Goal: Information Seeking & Learning: Learn about a topic

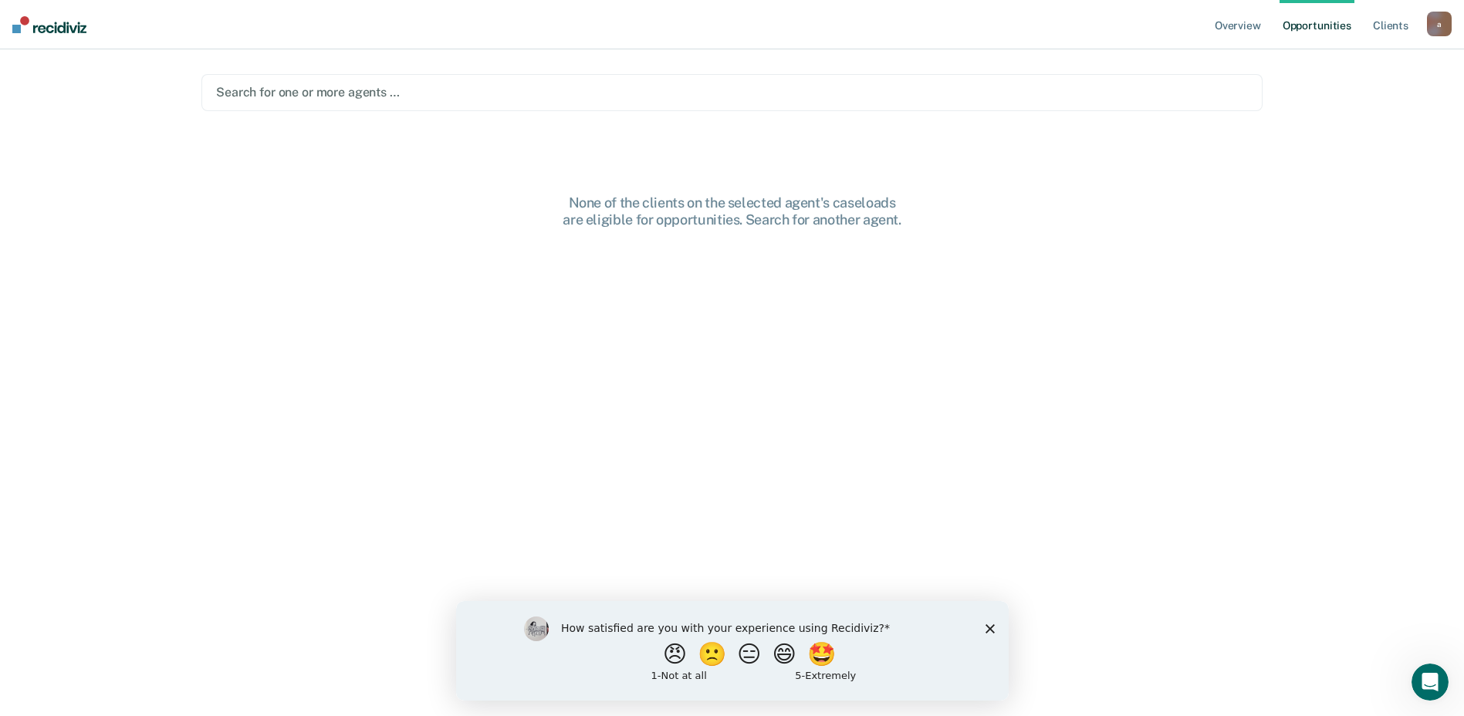
click at [988, 624] on icon "Close survey" at bounding box center [989, 627] width 9 height 9
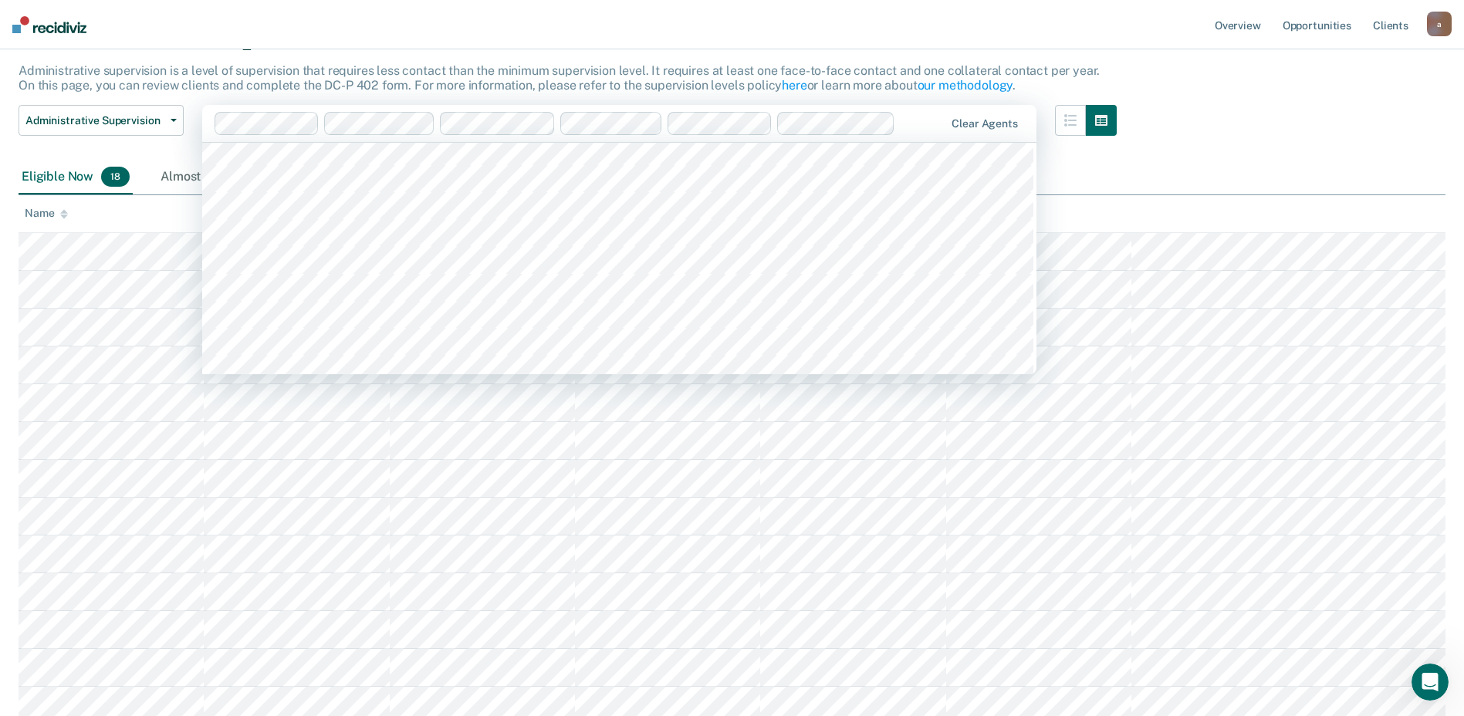
scroll to position [2932, 0]
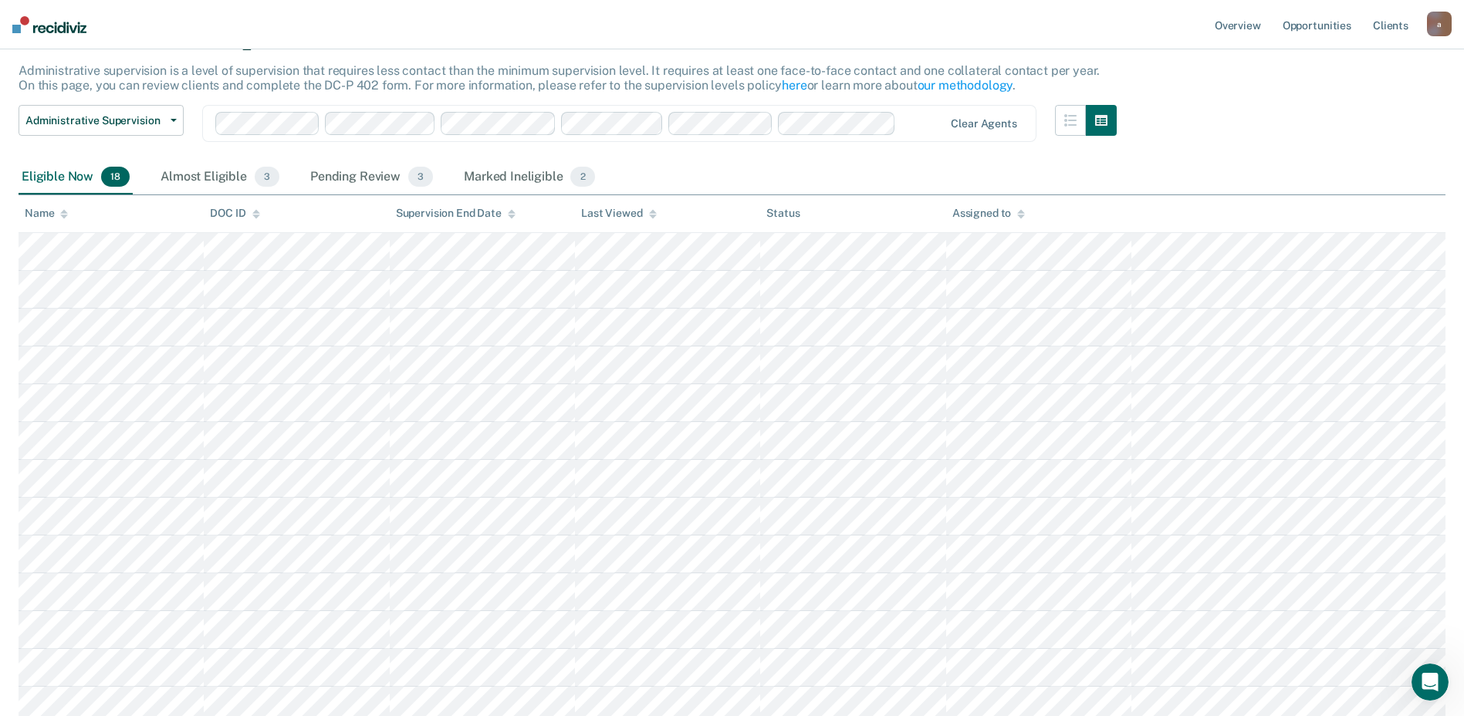
click at [1296, 106] on div "Administrative Supervision Administrative supervision is a level of supervision…" at bounding box center [732, 464] width 1427 height 890
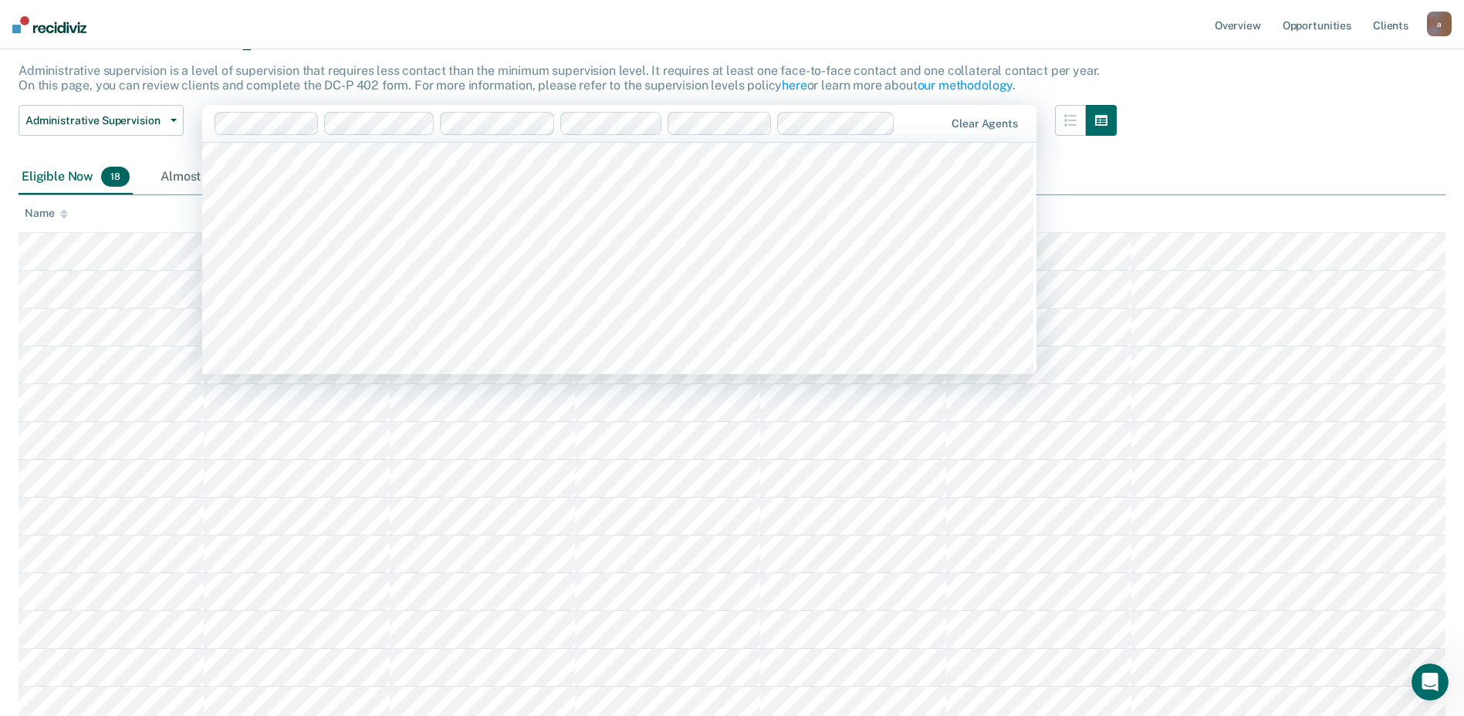
scroll to position [1234, 0]
click at [1268, 172] on div "Eligible Now 18 Almost Eligible 3 Pending Review 3 Marked Ineligible 2" at bounding box center [732, 177] width 1427 height 35
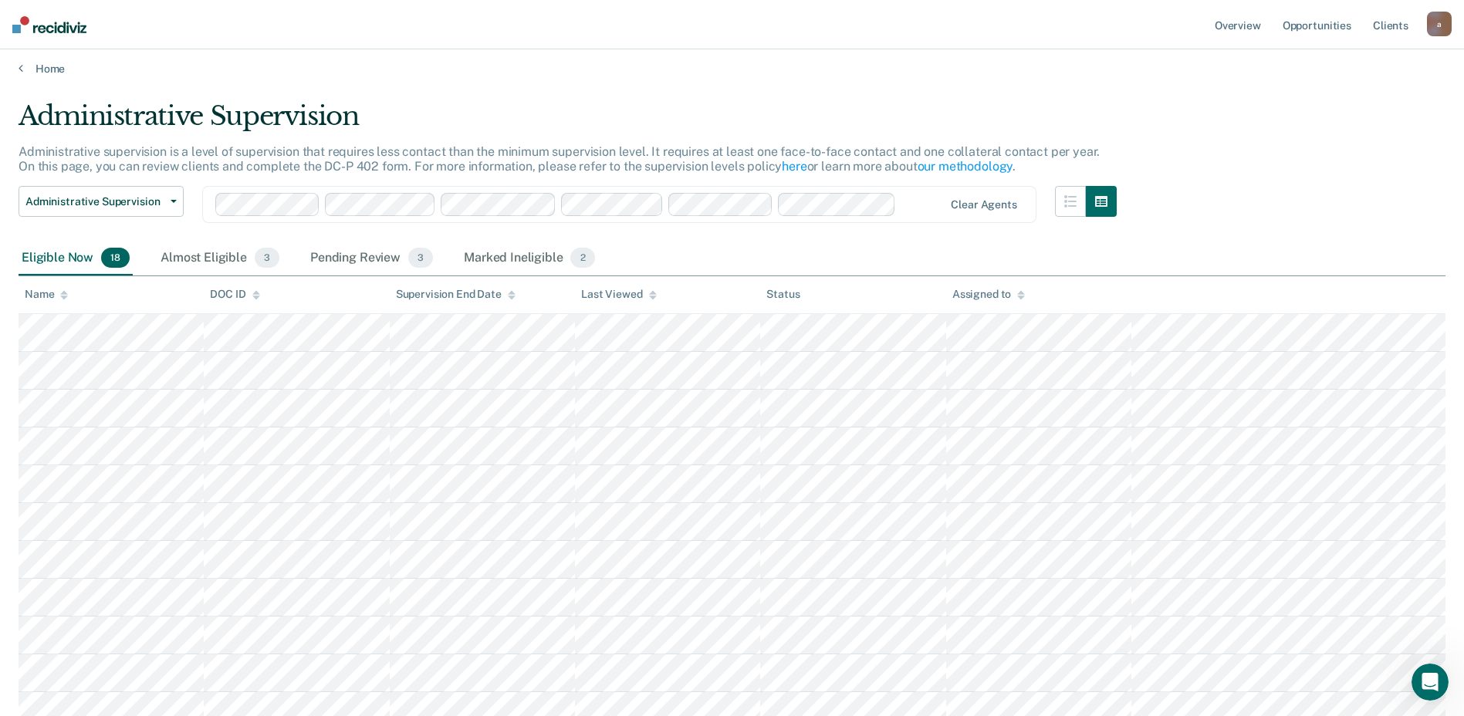
scroll to position [0, 0]
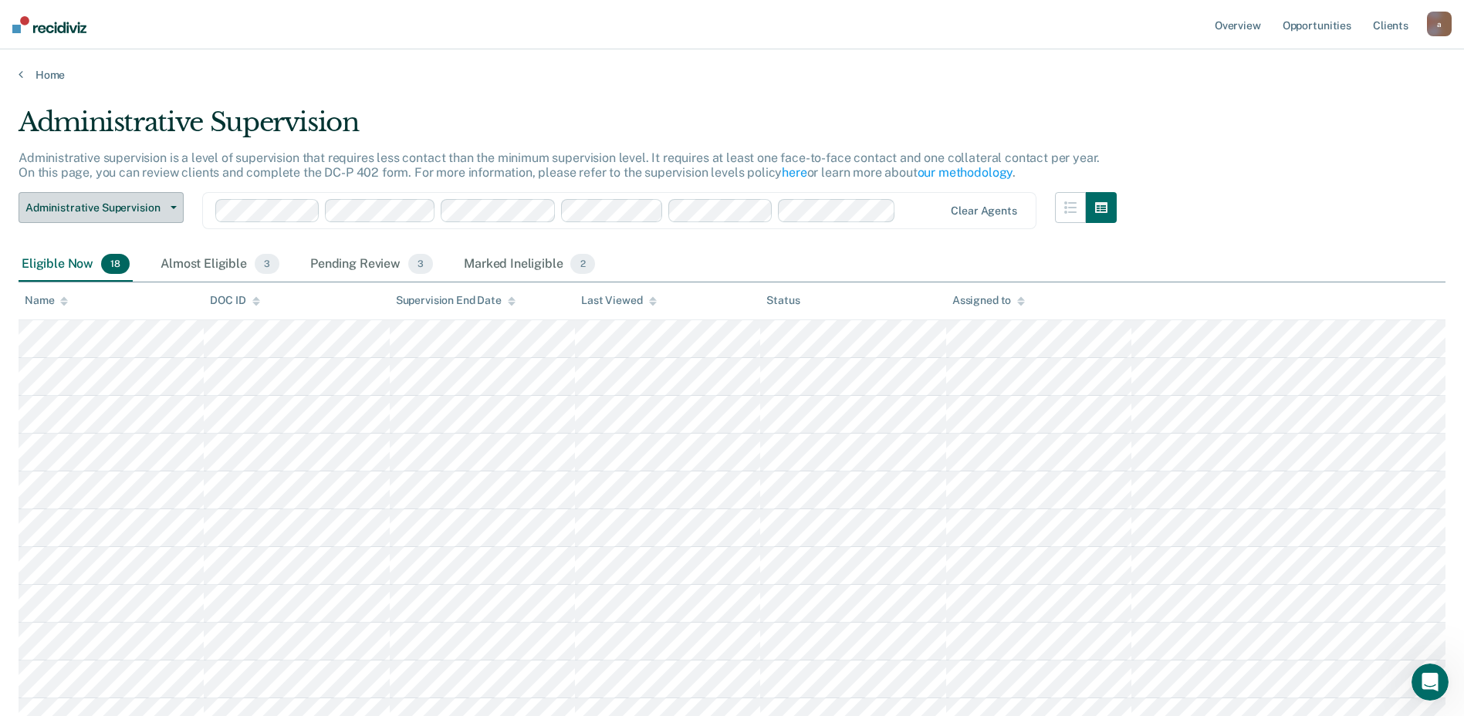
click at [177, 203] on button "Administrative Supervision" at bounding box center [101, 207] width 165 height 31
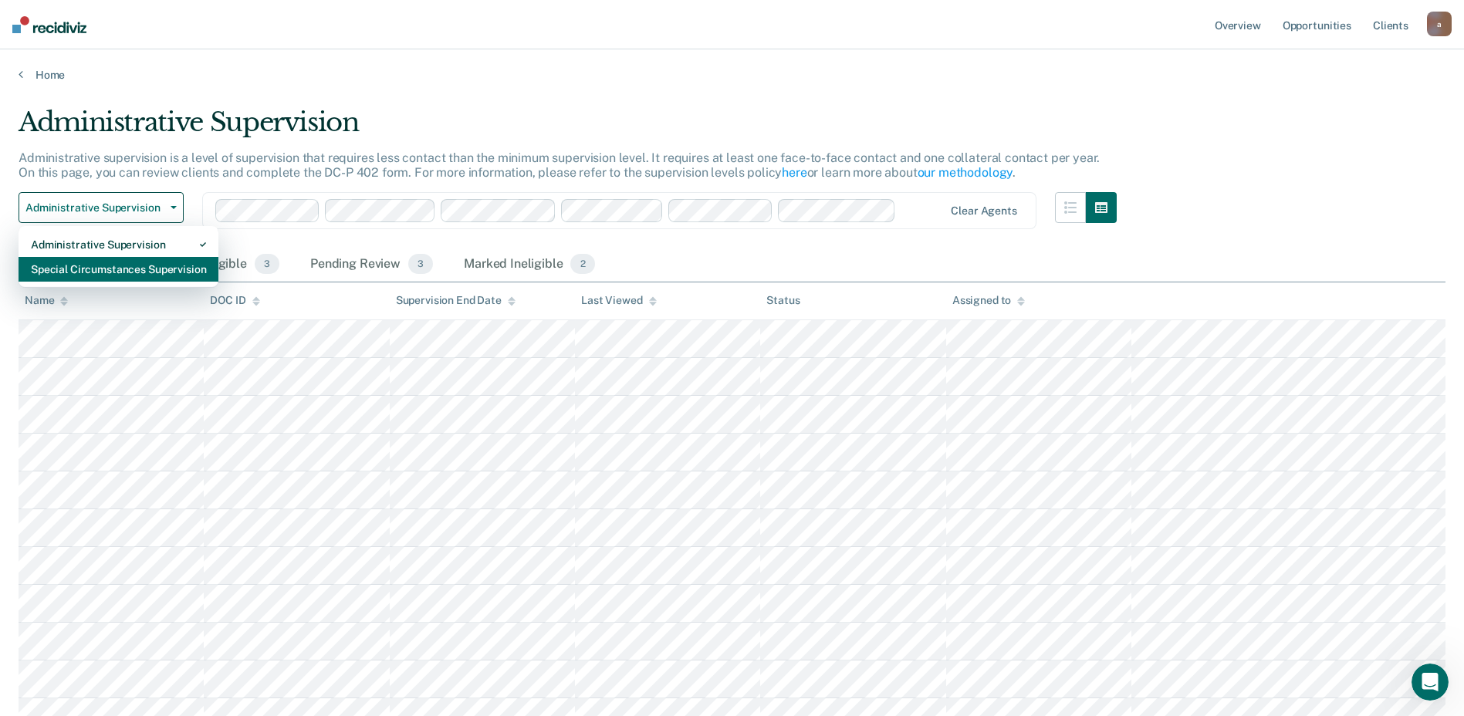
click at [179, 272] on div "Special Circumstances Supervision" at bounding box center [118, 269] width 175 height 25
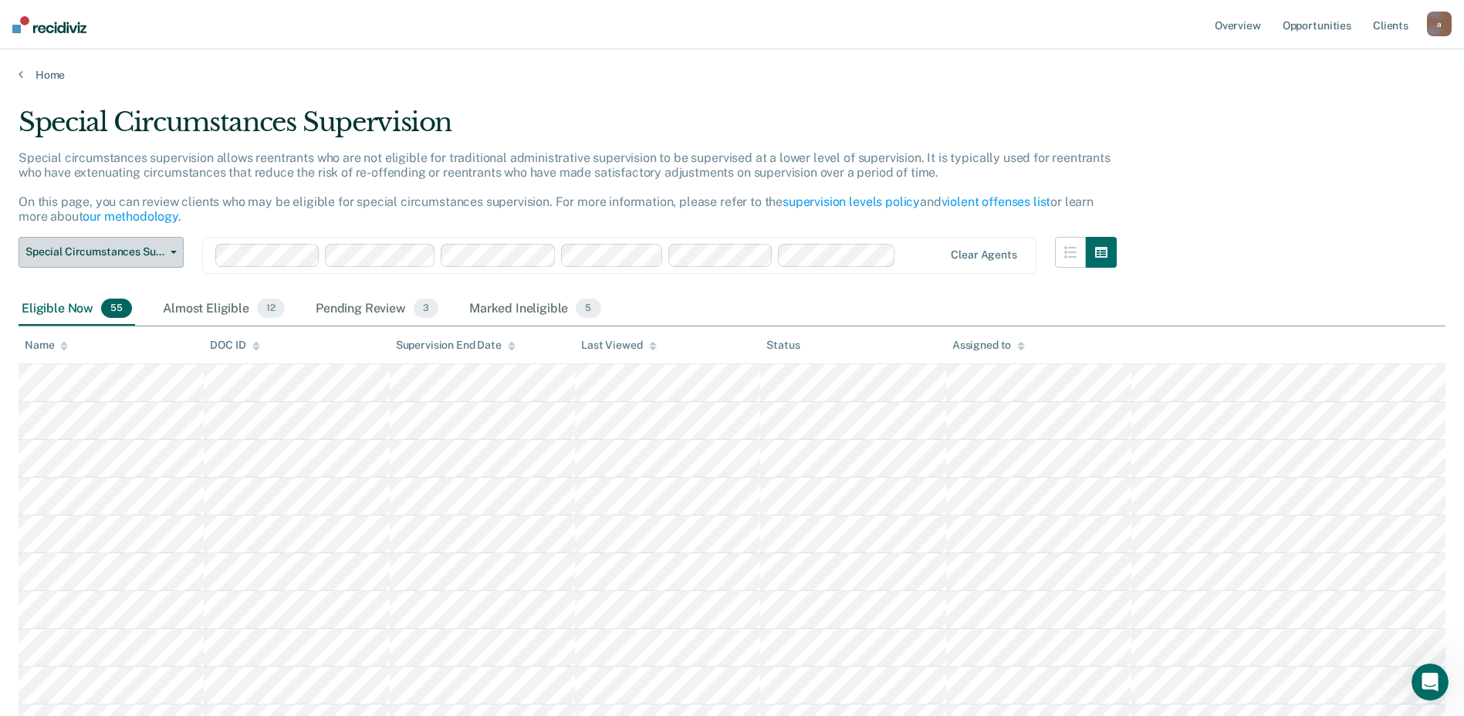
click at [164, 259] on button "Special Circumstances Supervision" at bounding box center [101, 252] width 165 height 31
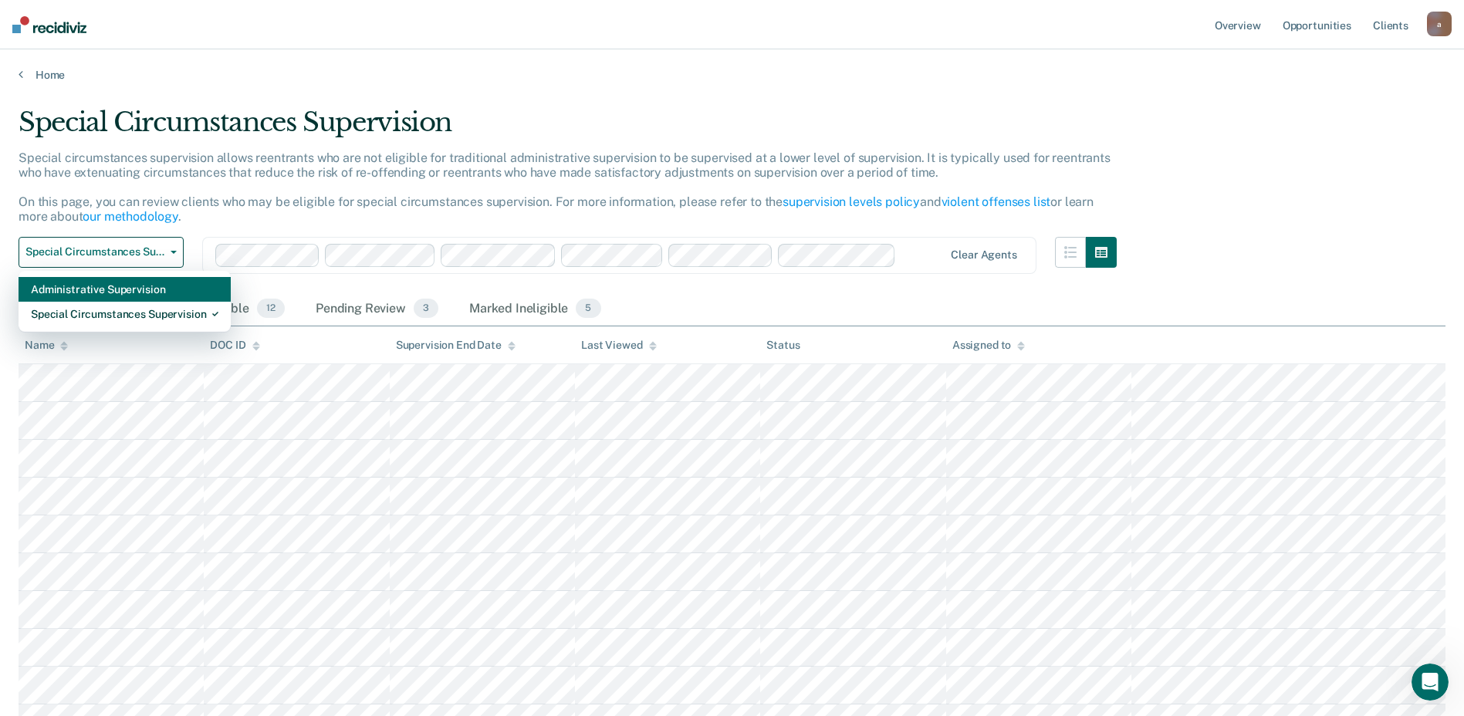
click at [163, 285] on div "Administrative Supervision" at bounding box center [124, 289] width 187 height 25
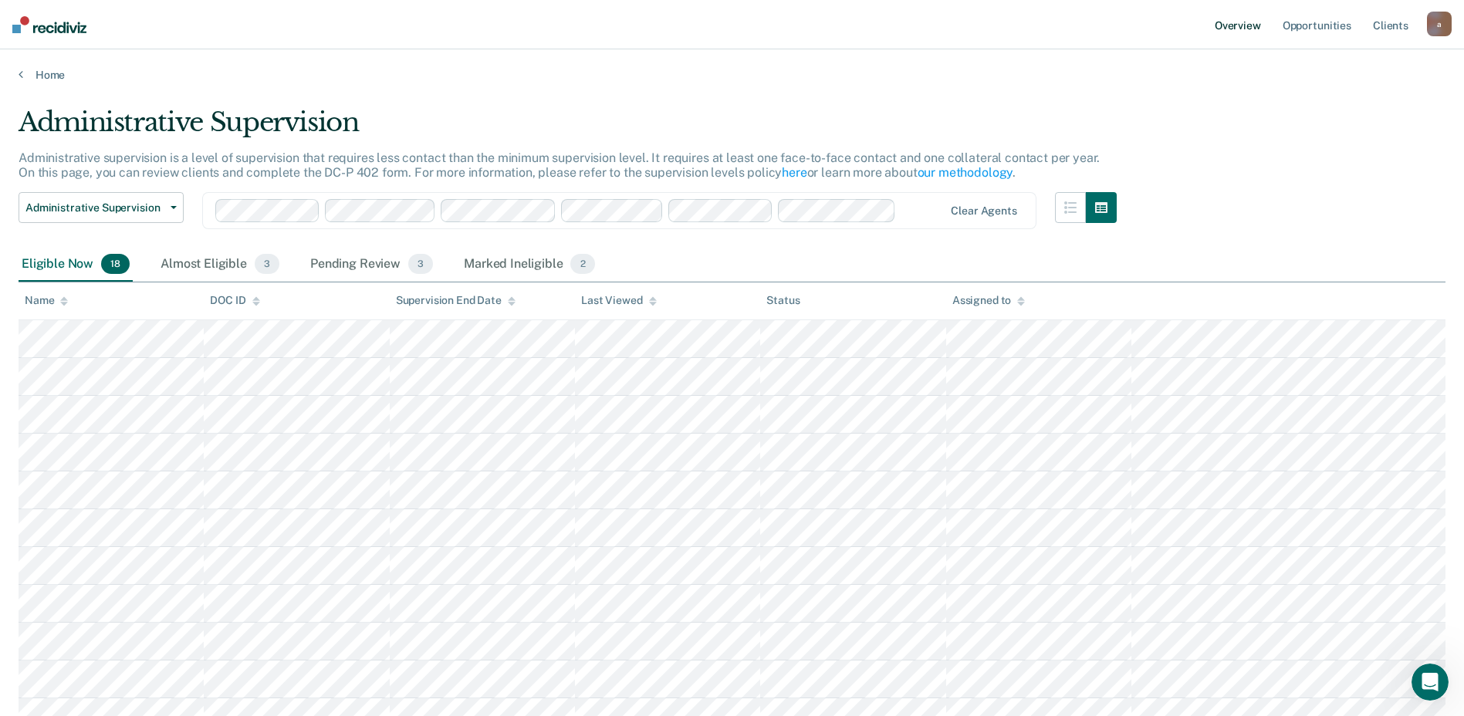
click at [1257, 27] on link "Overview" at bounding box center [1237, 24] width 52 height 49
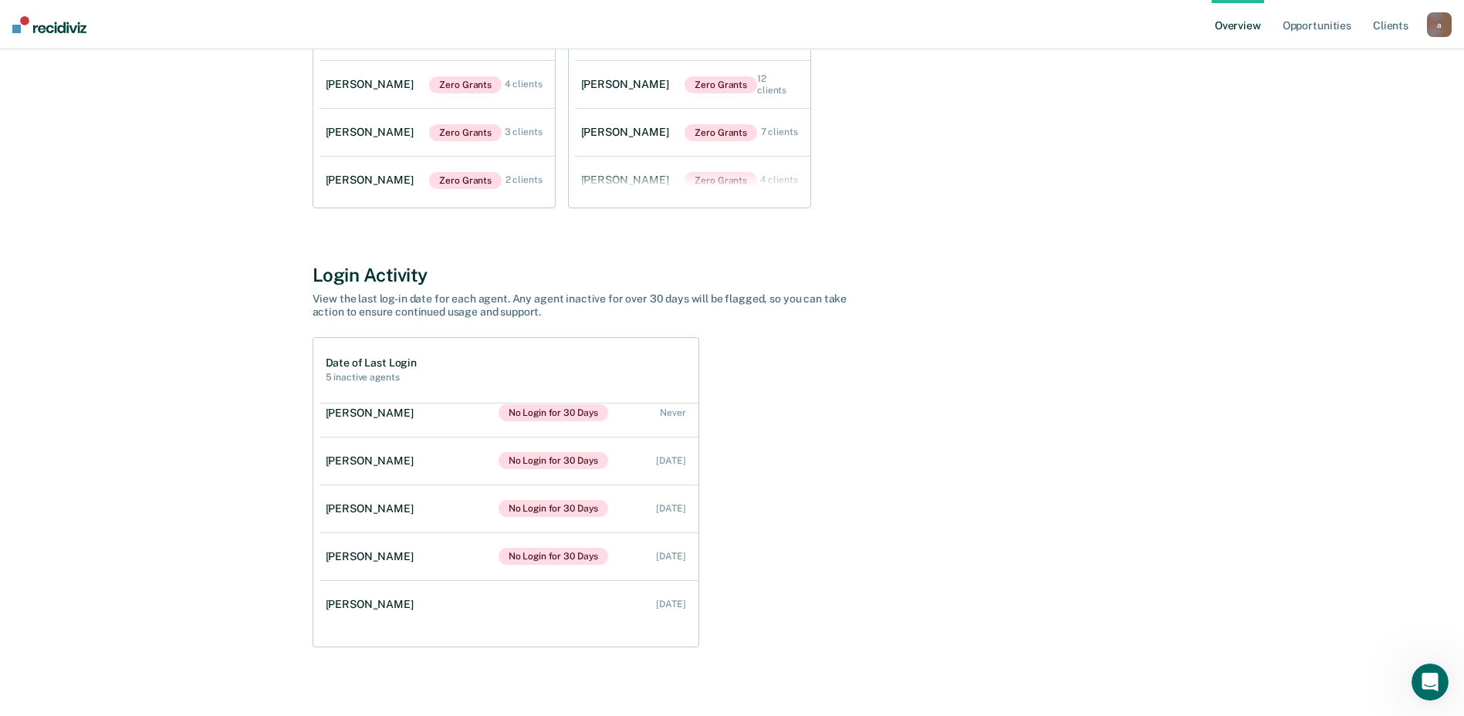
scroll to position [341, 0]
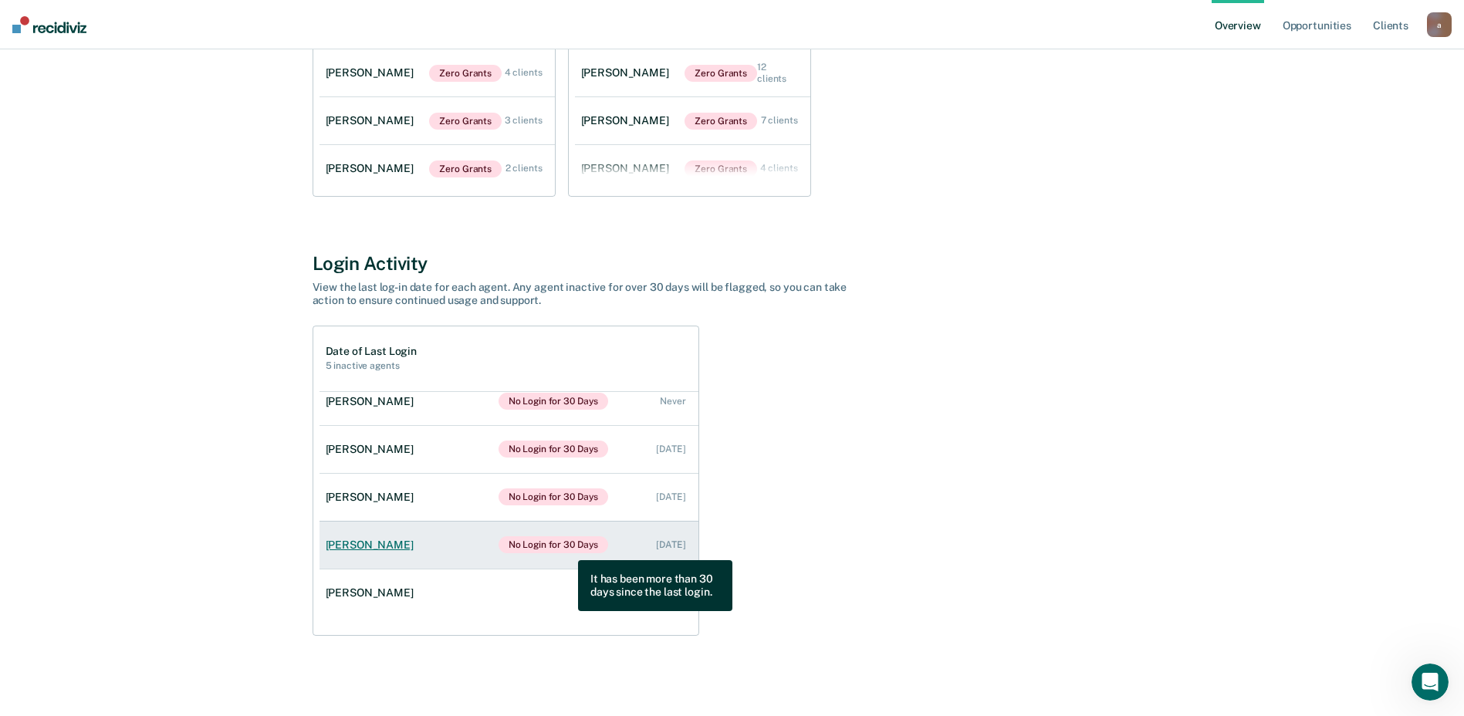
click at [566, 549] on span "No Login for 30 Days" at bounding box center [553, 544] width 110 height 17
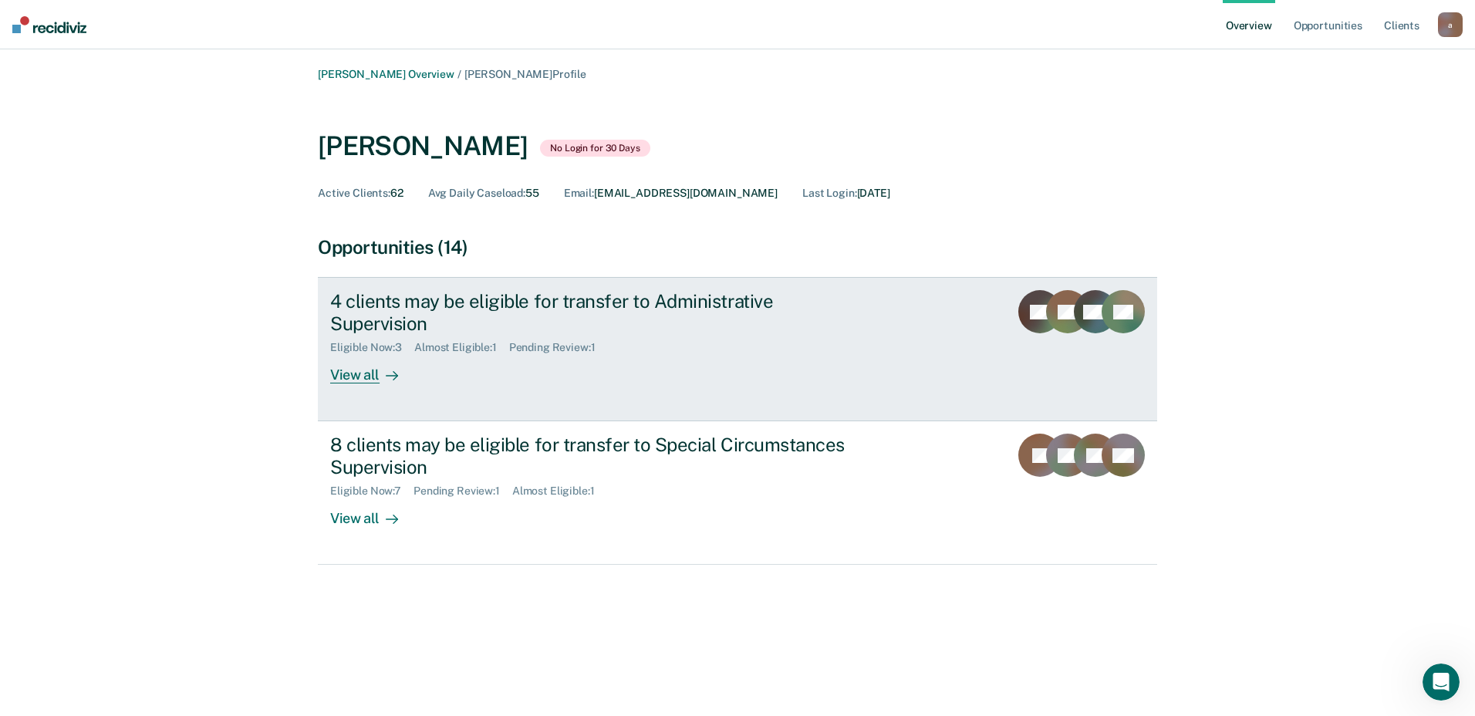
click at [377, 354] on div "View all" at bounding box center [373, 369] width 86 height 30
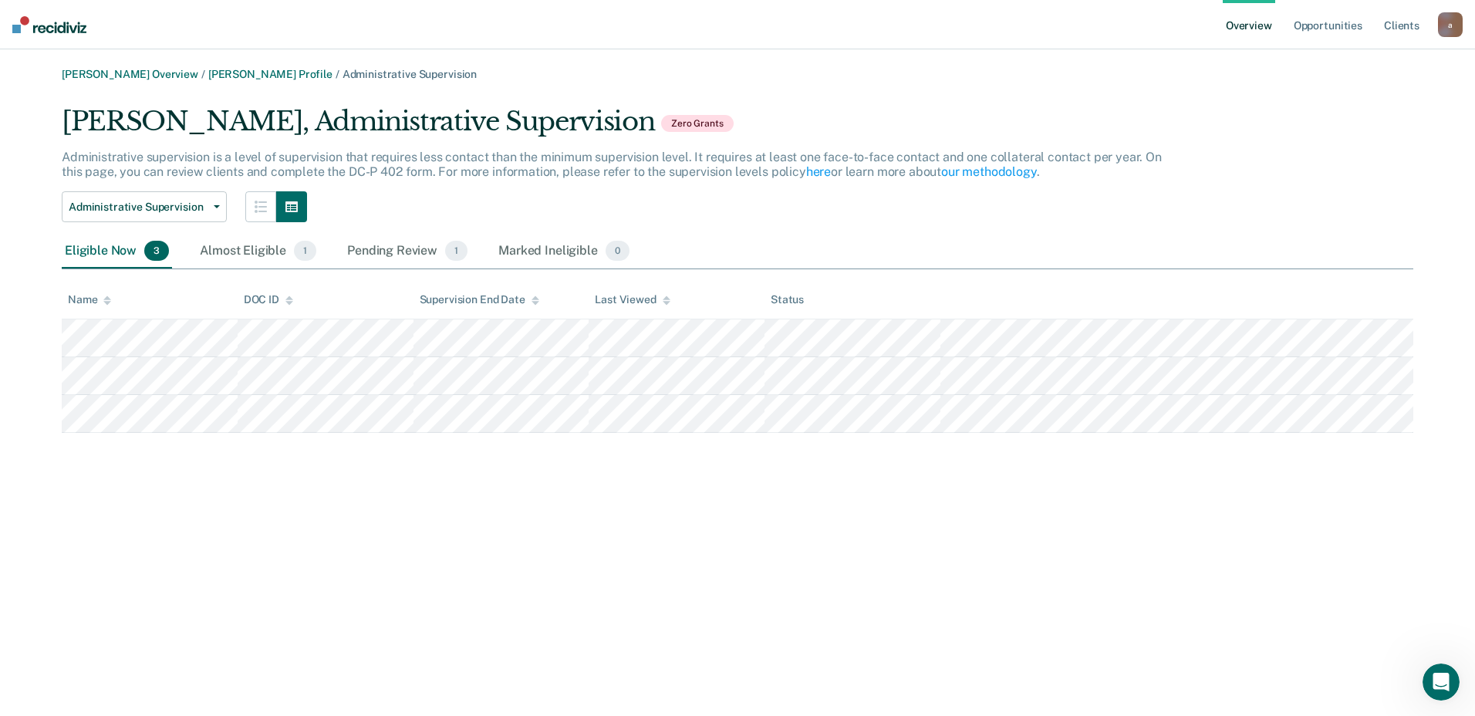
click at [1238, 28] on link "Overview" at bounding box center [1249, 24] width 52 height 49
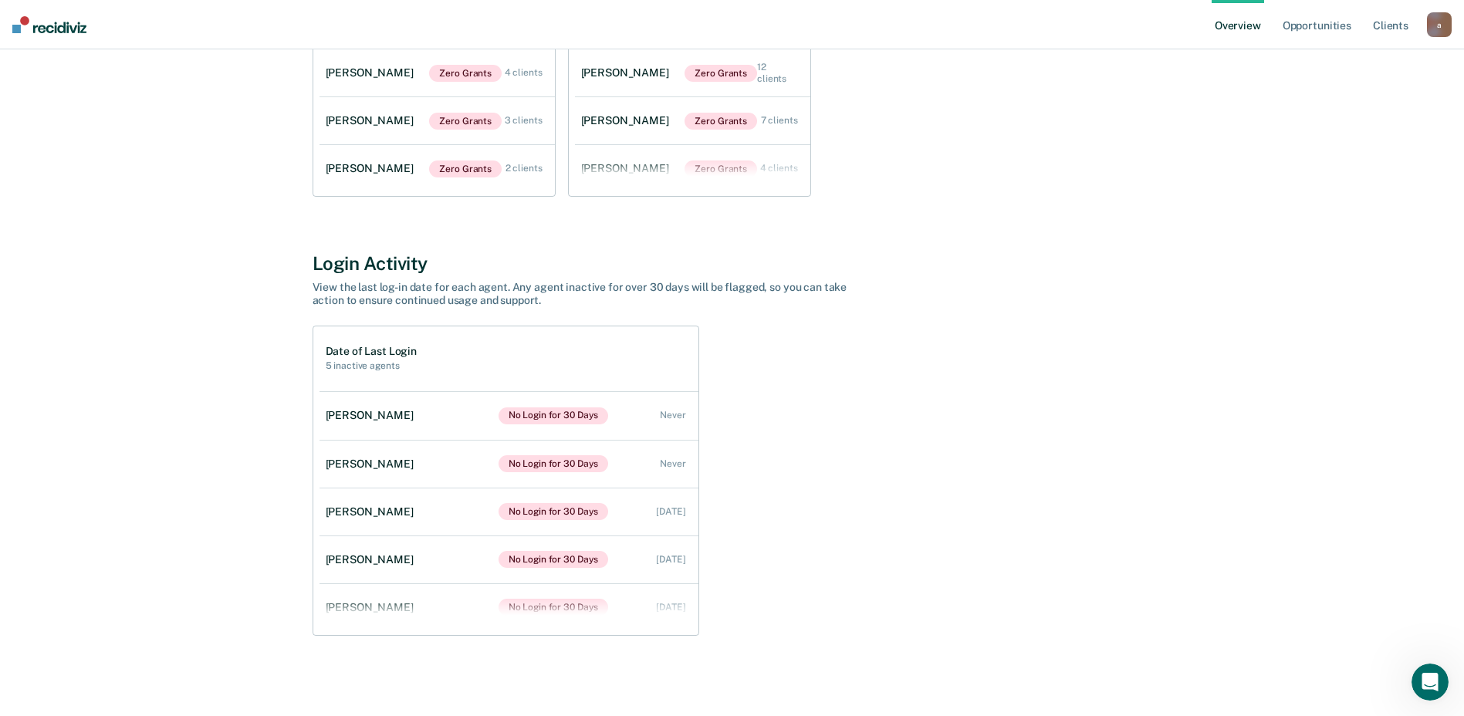
click at [959, 337] on div "Date of Last Login 5 inactive agents [PERSON_NAME] No Login for 30 Days Never […" at bounding box center [731, 481] width 839 height 310
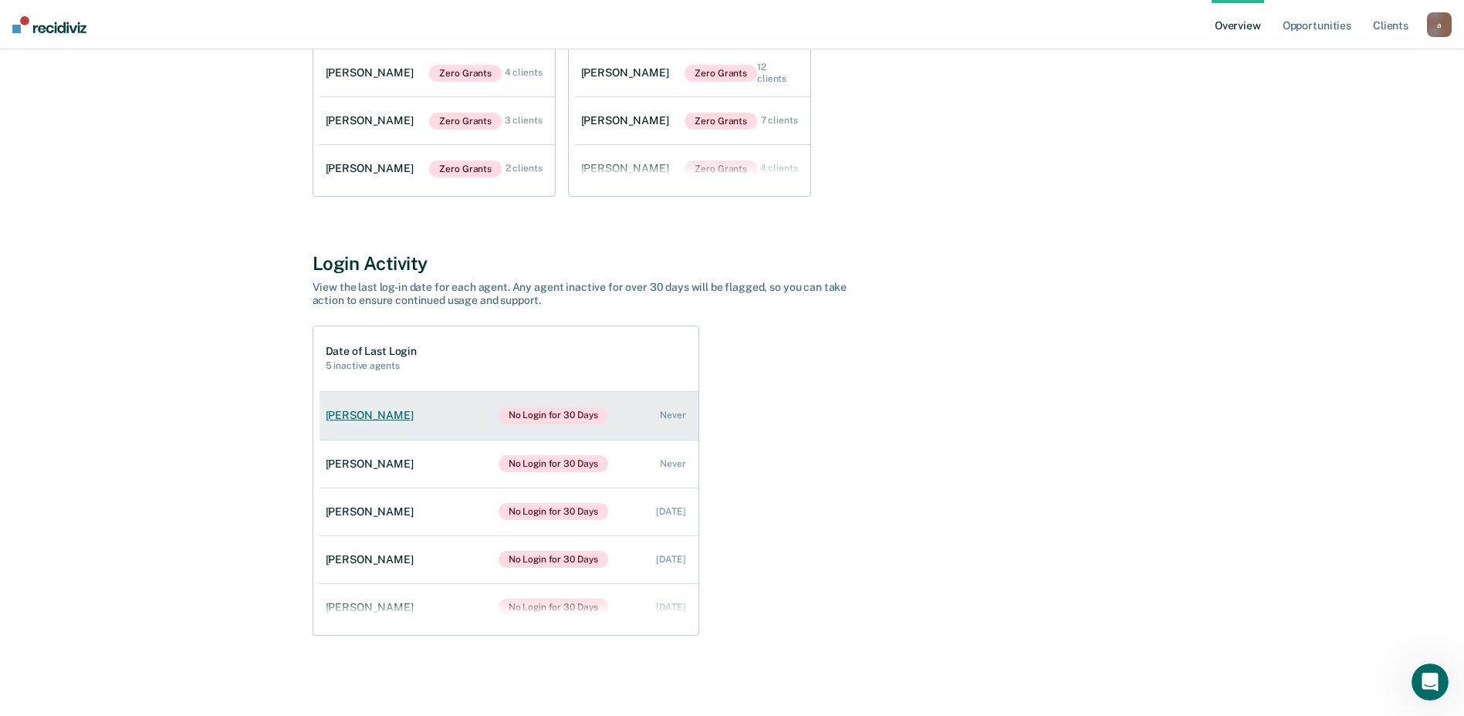
click at [368, 422] on link "[PERSON_NAME] No Login for 30 Days Never" at bounding box center [508, 416] width 379 height 48
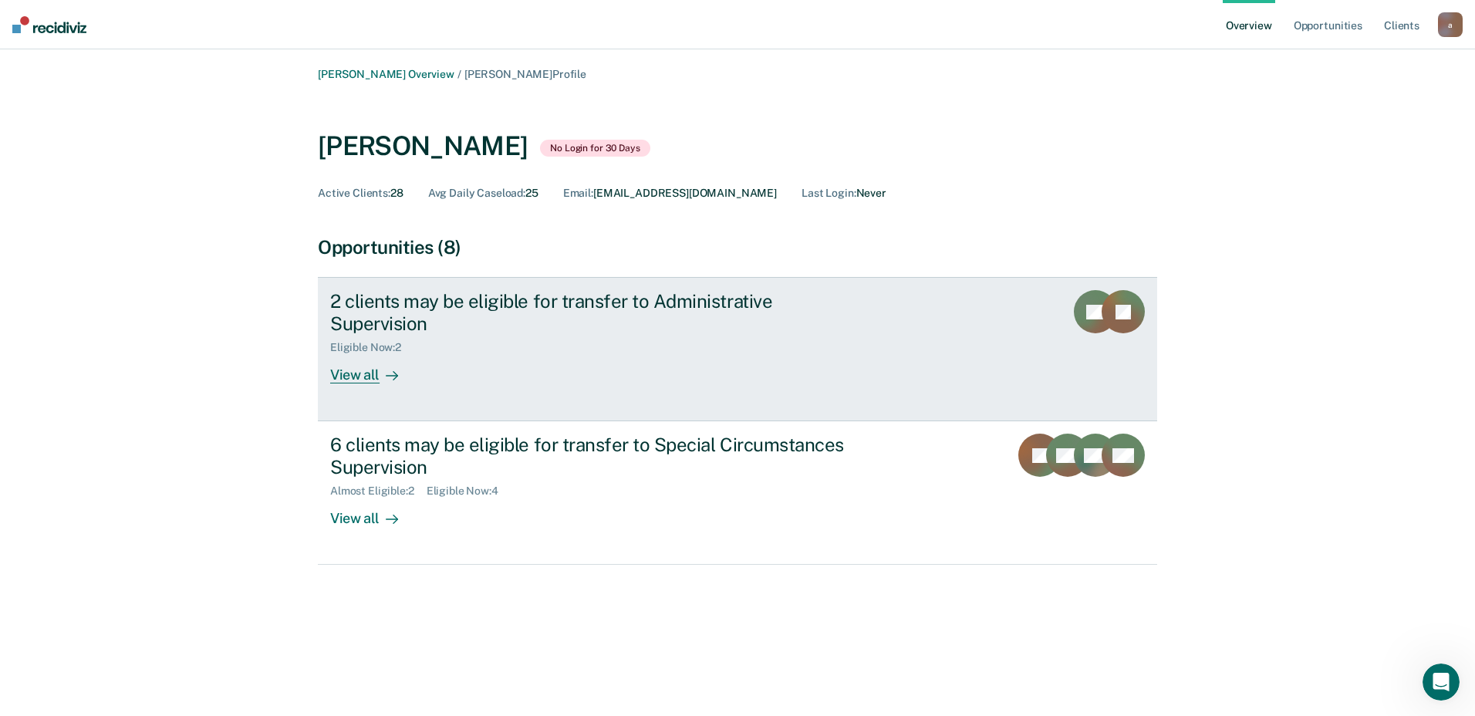
click at [356, 359] on div "View all" at bounding box center [373, 369] width 86 height 30
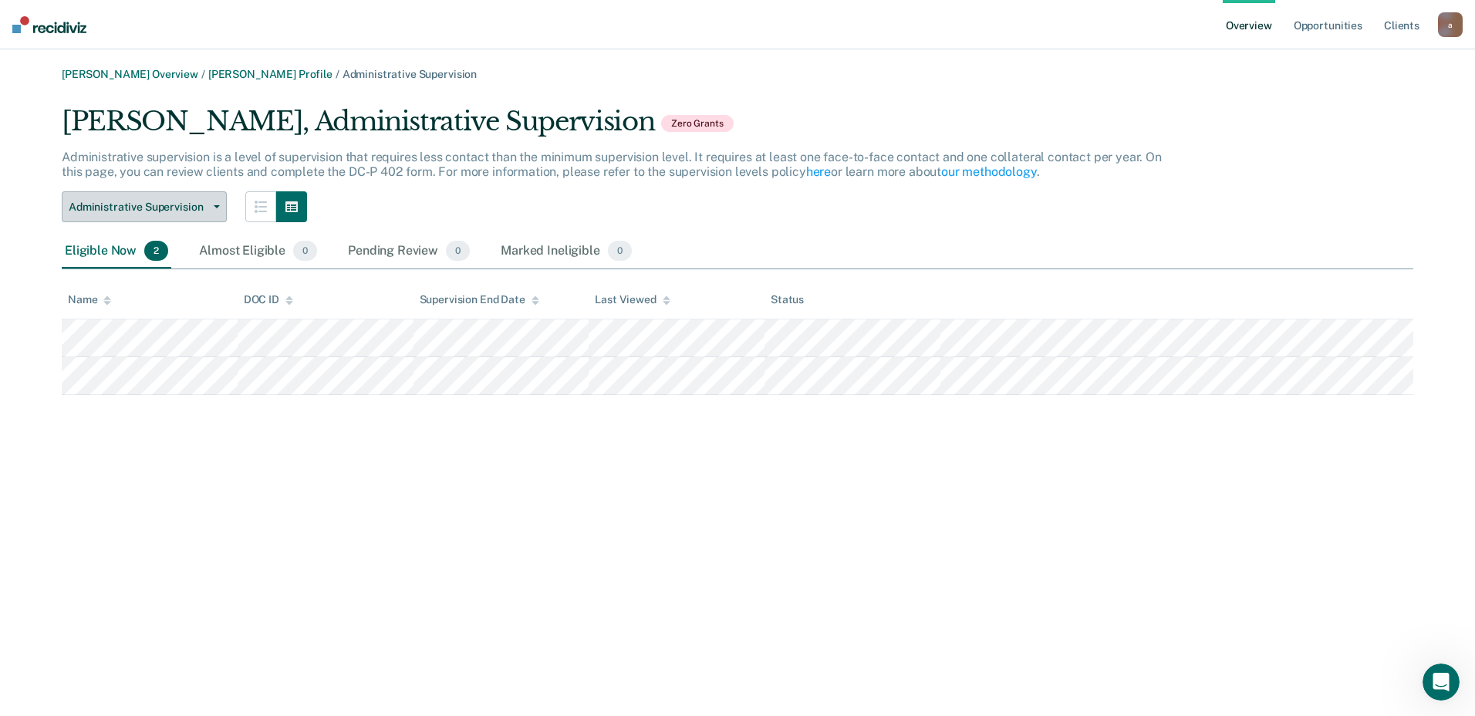
click at [215, 209] on button "Administrative Supervision" at bounding box center [144, 206] width 165 height 31
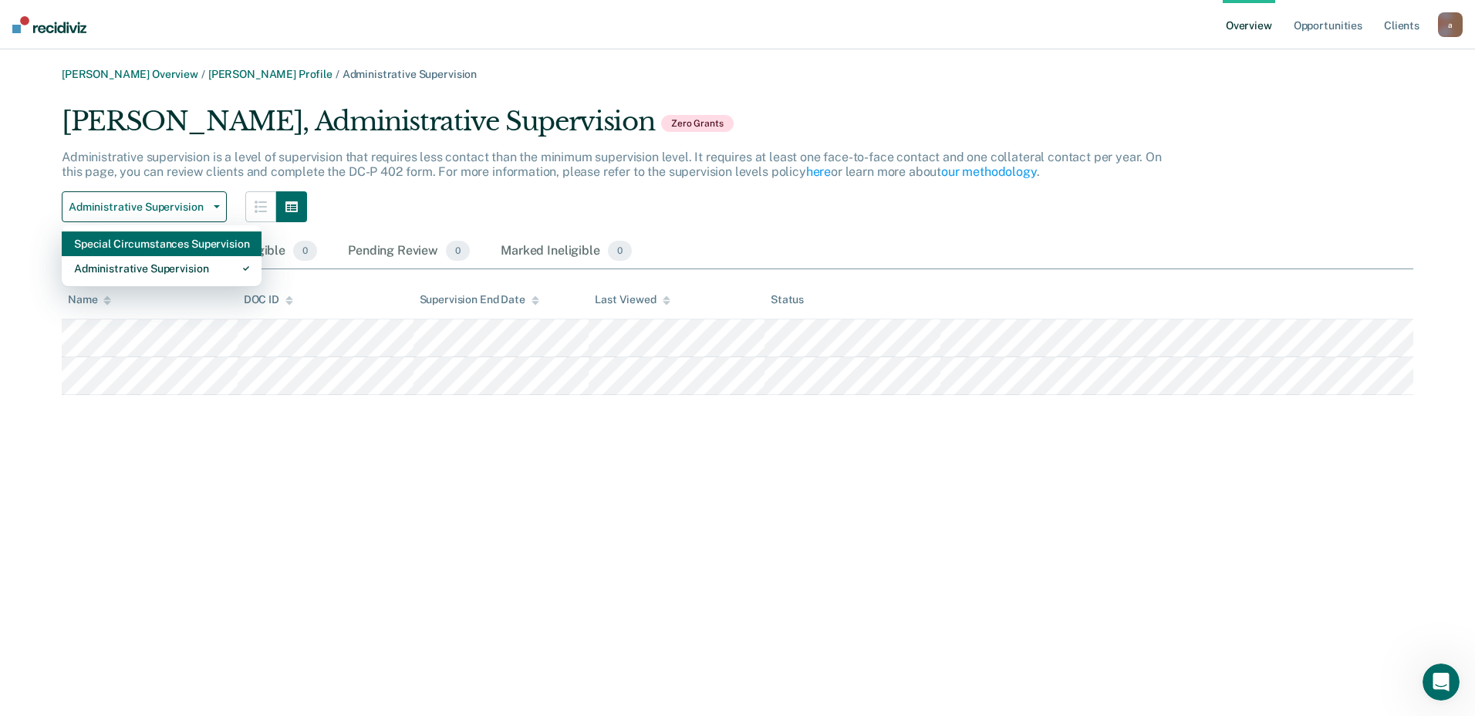
click at [165, 240] on div "Special Circumstances Supervision" at bounding box center [161, 243] width 175 height 25
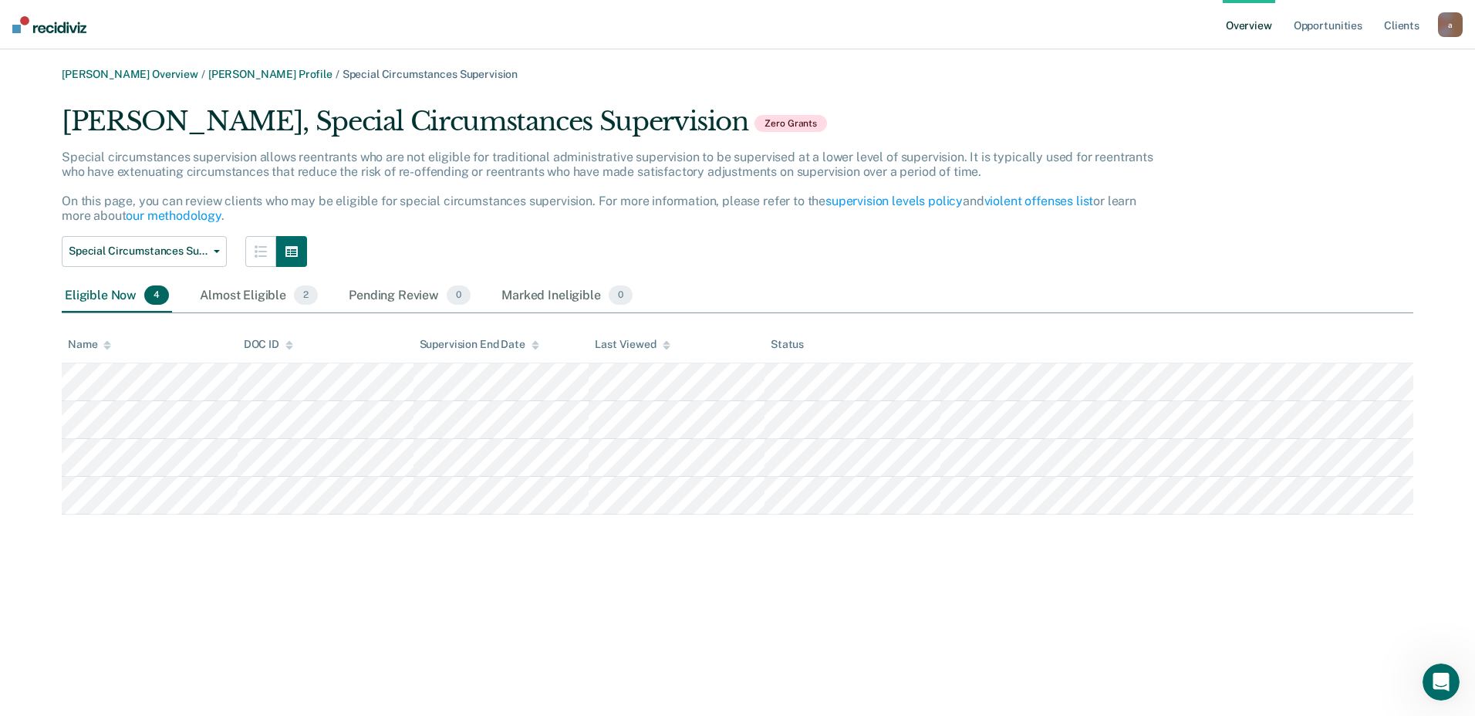
click at [1245, 21] on link "Overview" at bounding box center [1249, 24] width 52 height 49
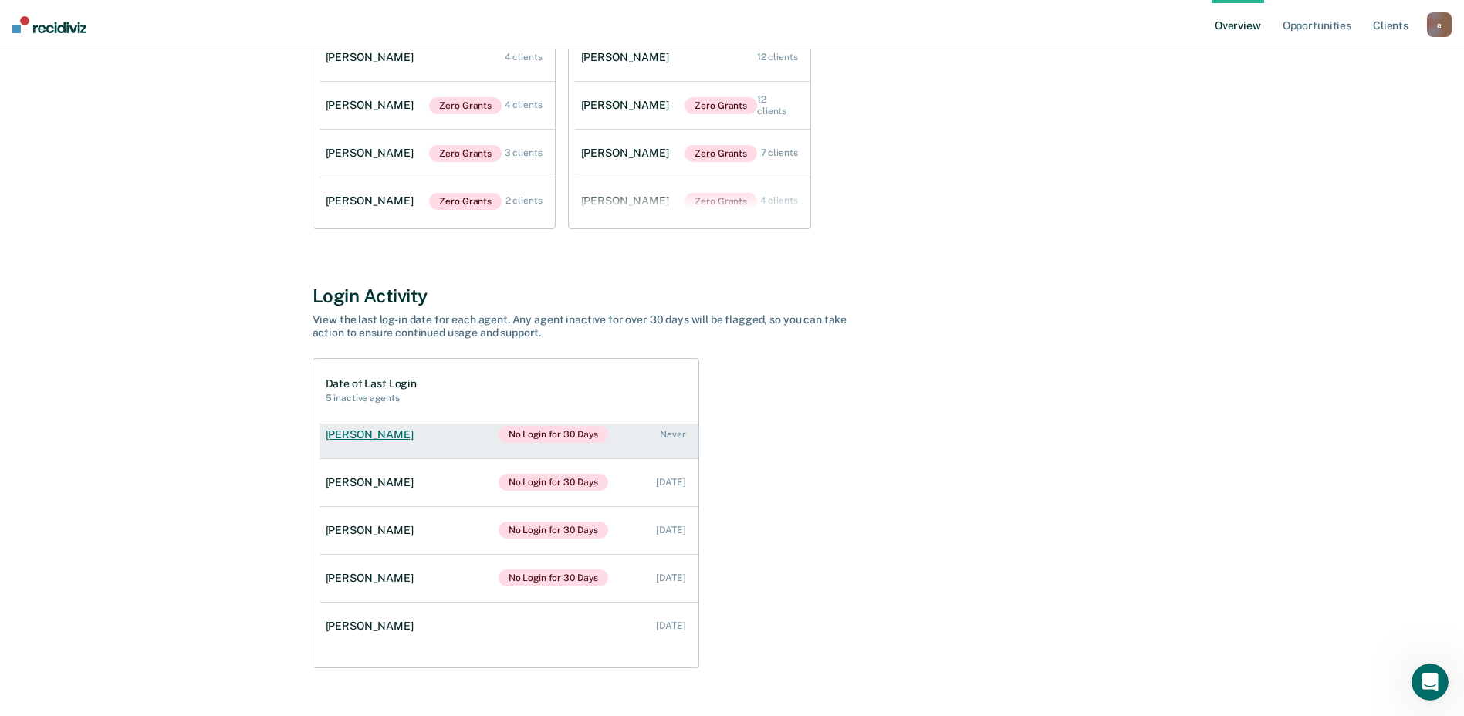
scroll to position [62, 0]
drag, startPoint x: 947, startPoint y: 135, endPoint x: 942, endPoint y: 144, distance: 9.7
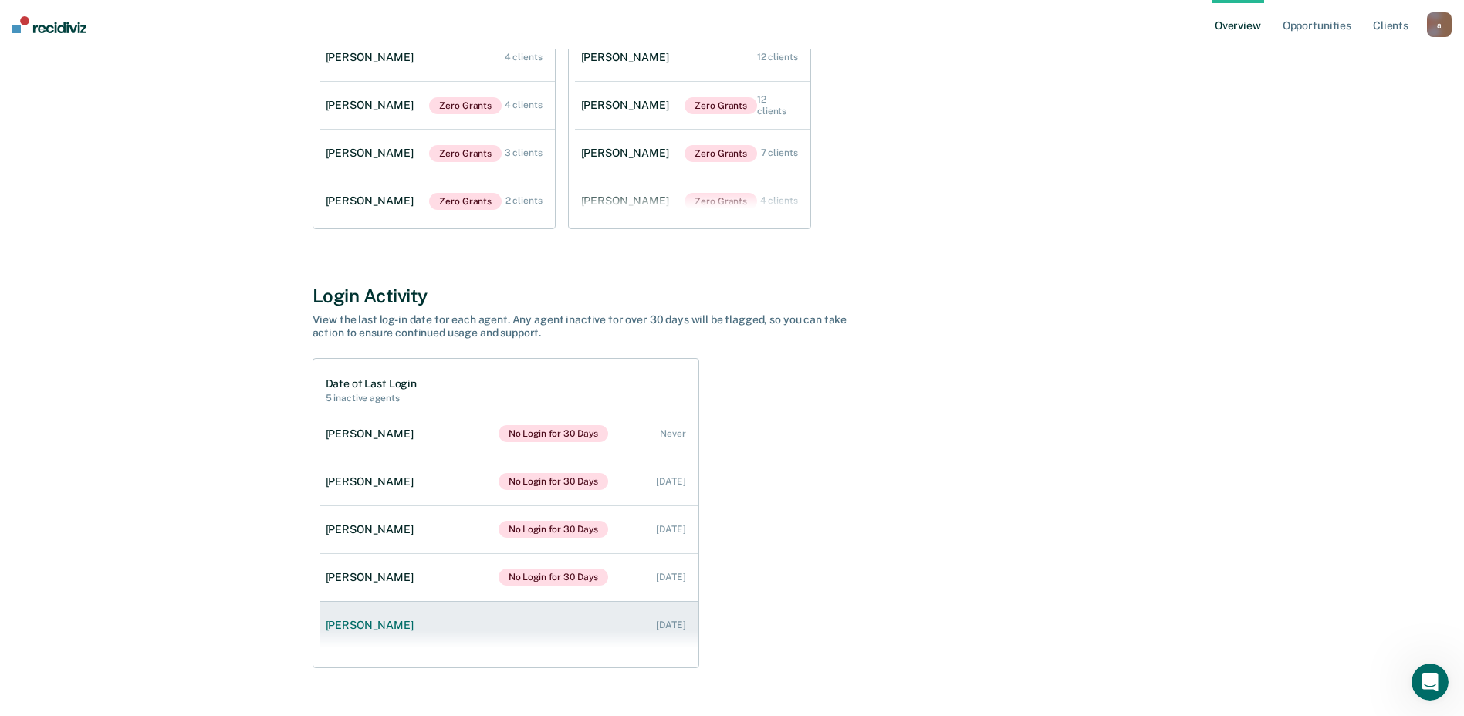
click at [350, 628] on div "[PERSON_NAME]" at bounding box center [373, 625] width 94 height 13
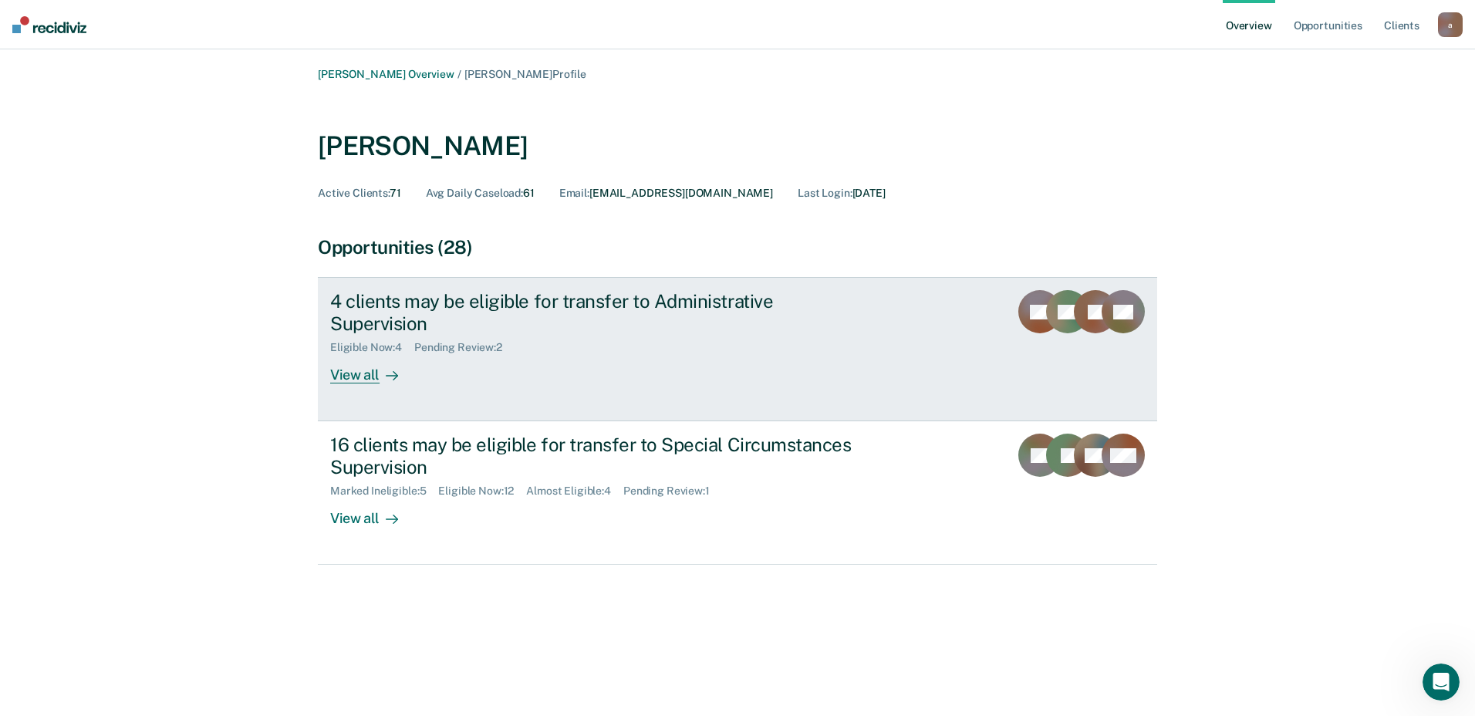
click at [366, 354] on div "View all" at bounding box center [373, 369] width 86 height 30
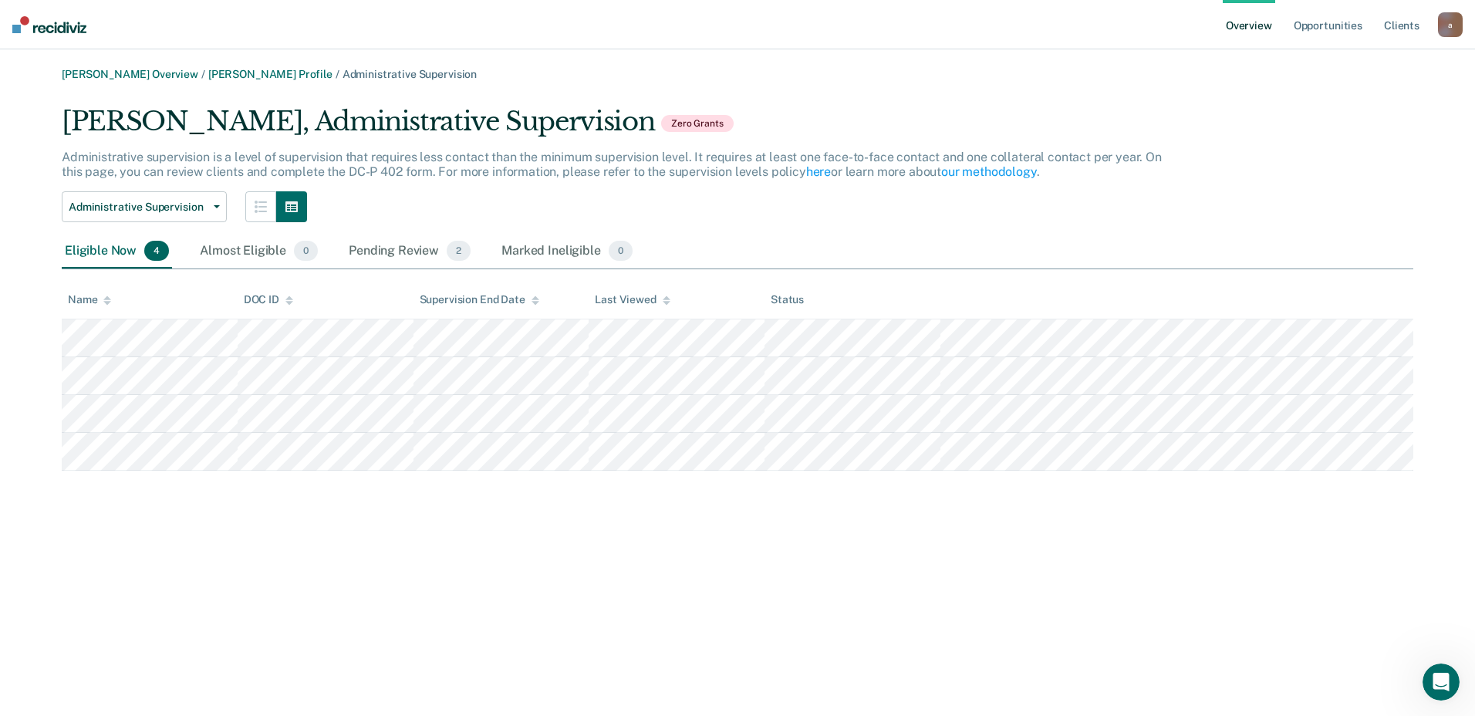
click at [1258, 29] on link "Overview" at bounding box center [1249, 24] width 52 height 49
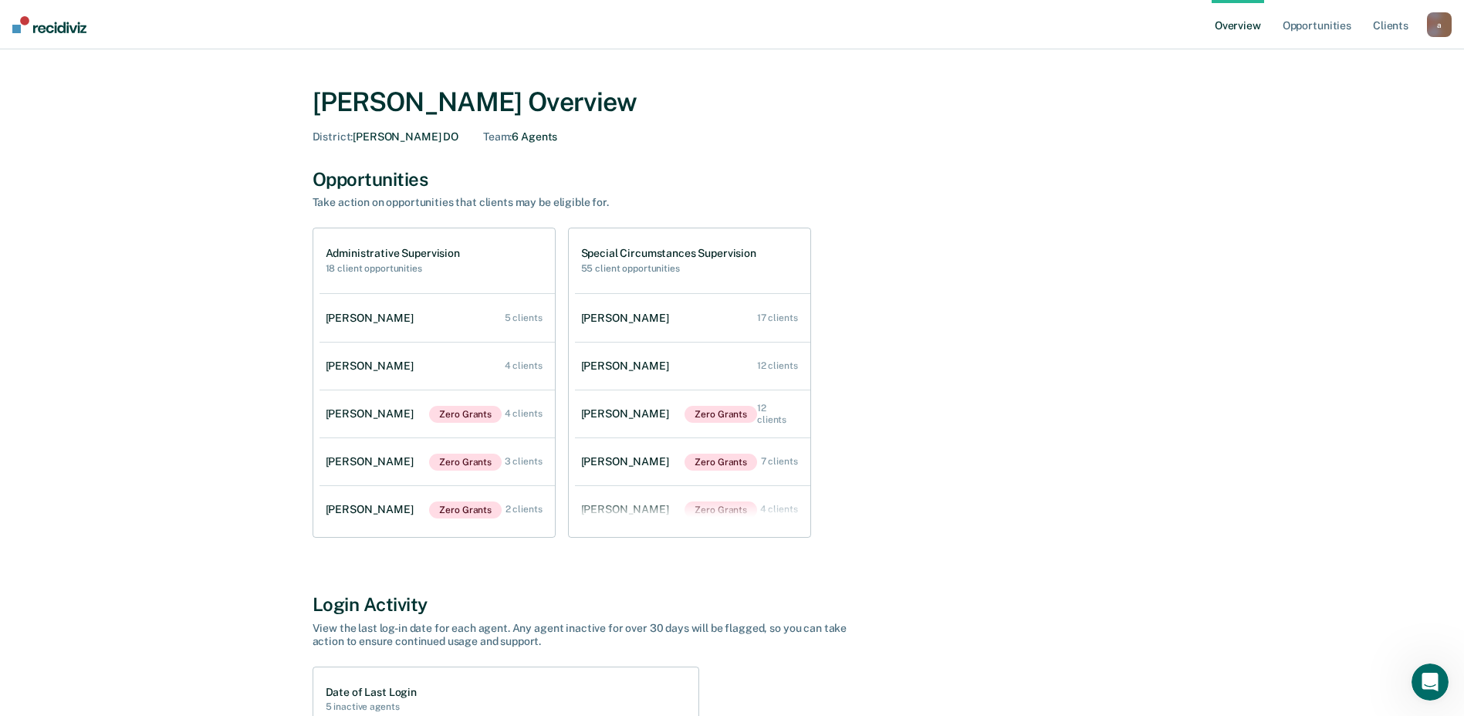
drag, startPoint x: 164, startPoint y: 639, endPoint x: 866, endPoint y: 638, distance: 702.9
click at [866, 638] on div "Login Activity View the last log-in date for each agent. Any agent inactive for…" at bounding box center [731, 620] width 839 height 54
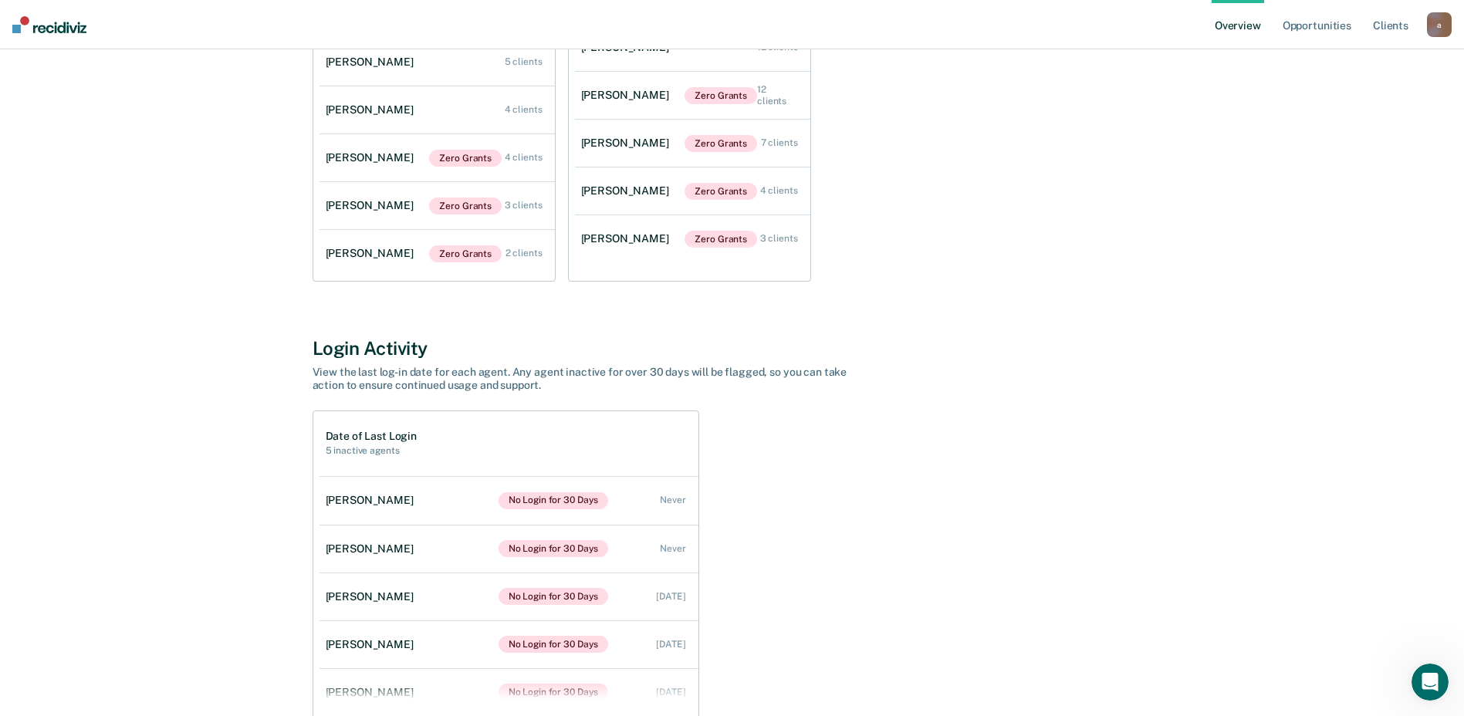
scroll to position [341, 0]
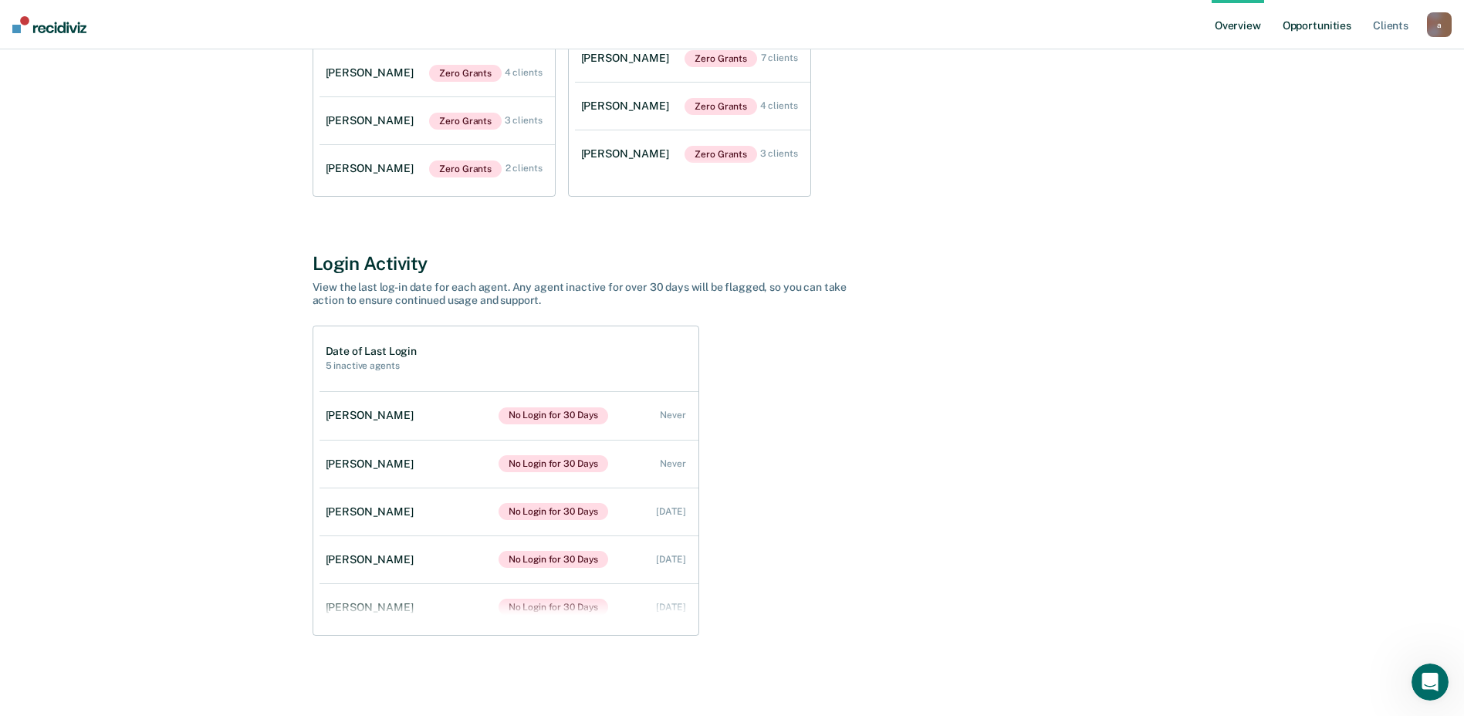
click at [1319, 32] on link "Opportunities" at bounding box center [1316, 24] width 75 height 49
